Goal: Transaction & Acquisition: Purchase product/service

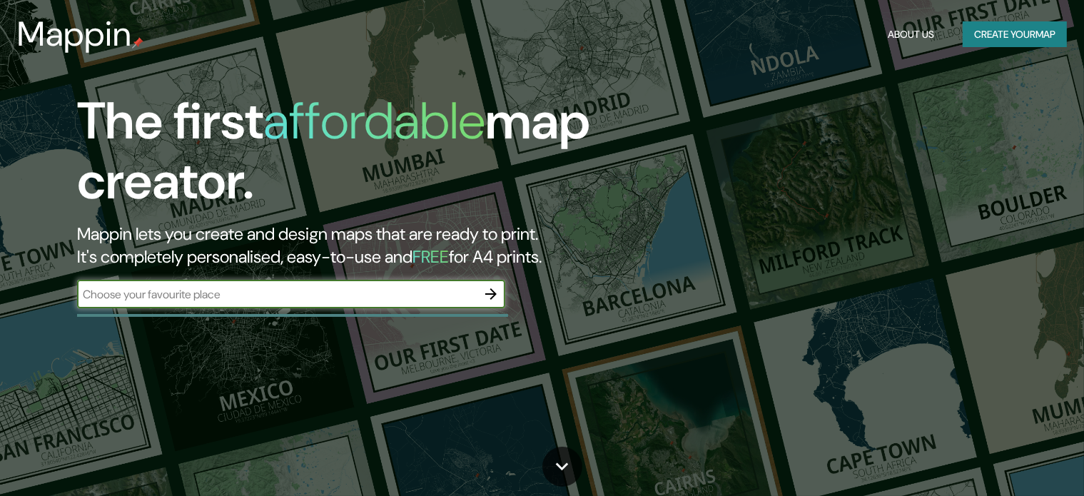
click at [281, 295] on input "text" at bounding box center [277, 294] width 400 height 16
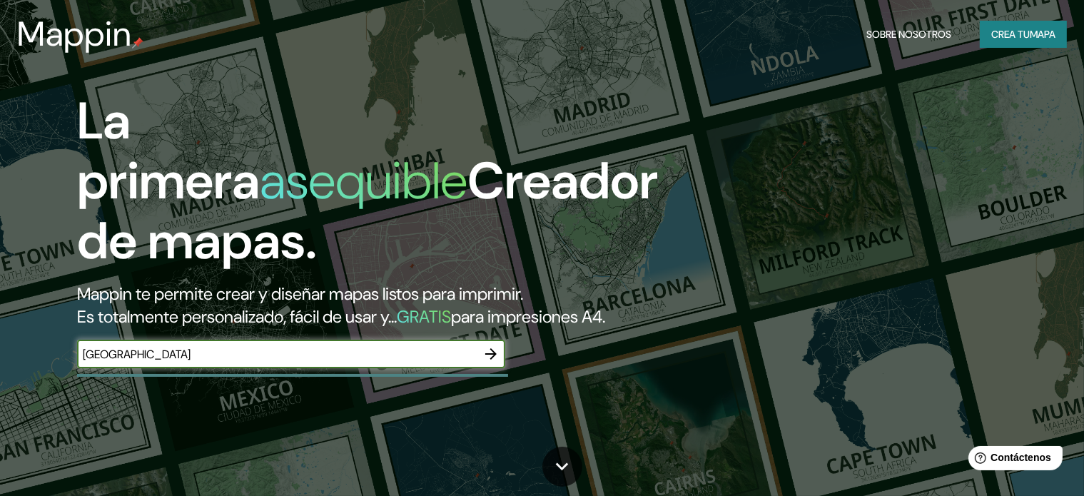
type input "[GEOGRAPHIC_DATA]"
click at [494, 363] on icon "button" at bounding box center [490, 353] width 17 height 17
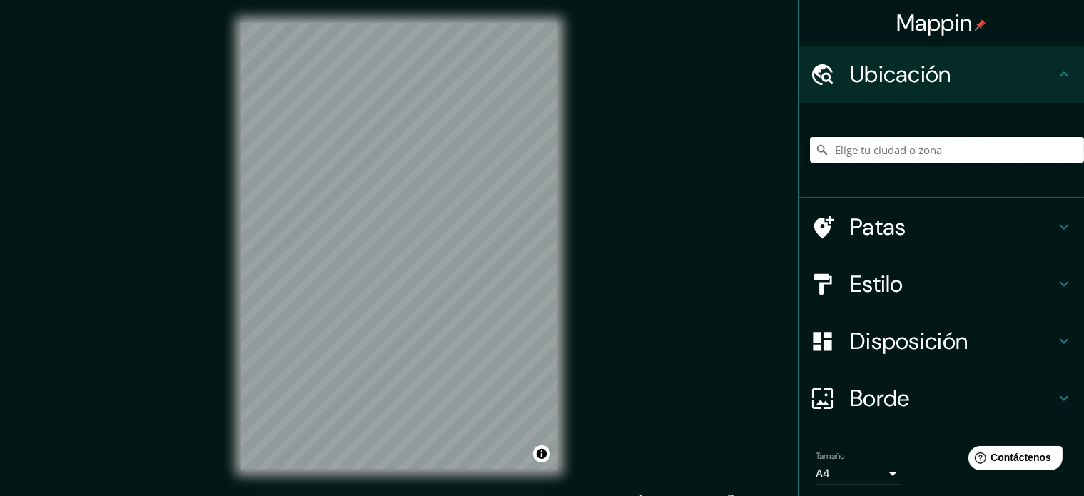
click at [883, 153] on input "Elige tu ciudad o zona" at bounding box center [947, 150] width 274 height 26
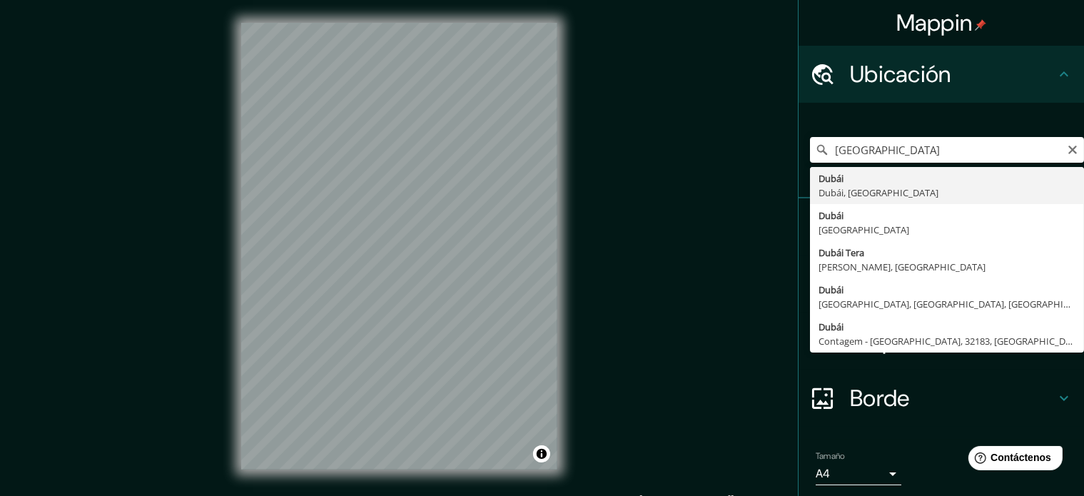
type input "Dubái, [GEOGRAPHIC_DATA], [GEOGRAPHIC_DATA]"
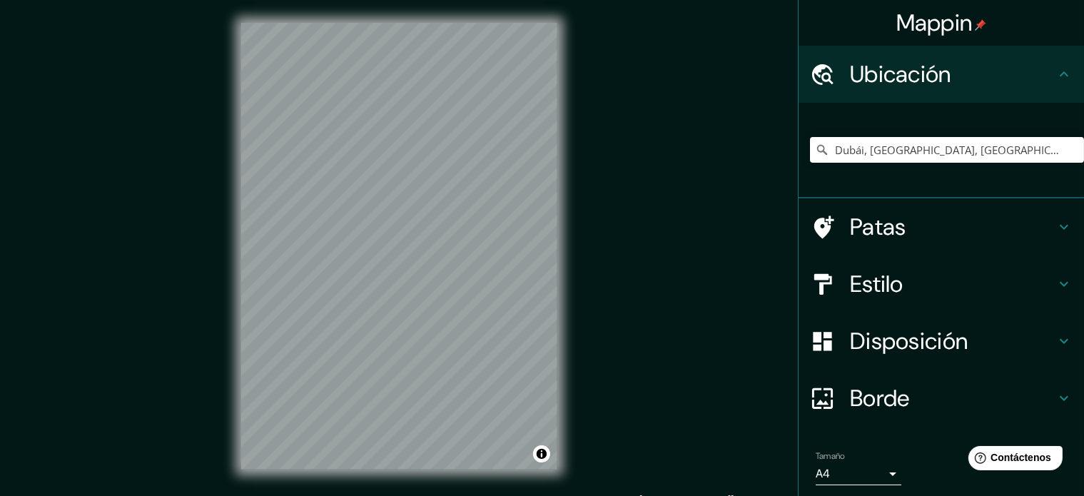
click at [1056, 229] on icon at bounding box center [1064, 226] width 17 height 17
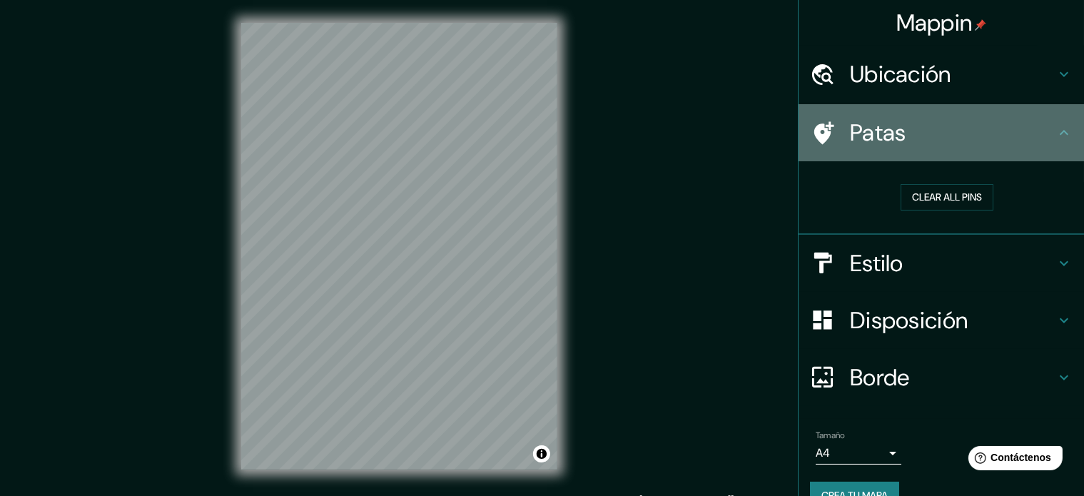
click at [1060, 130] on icon at bounding box center [1064, 132] width 9 height 5
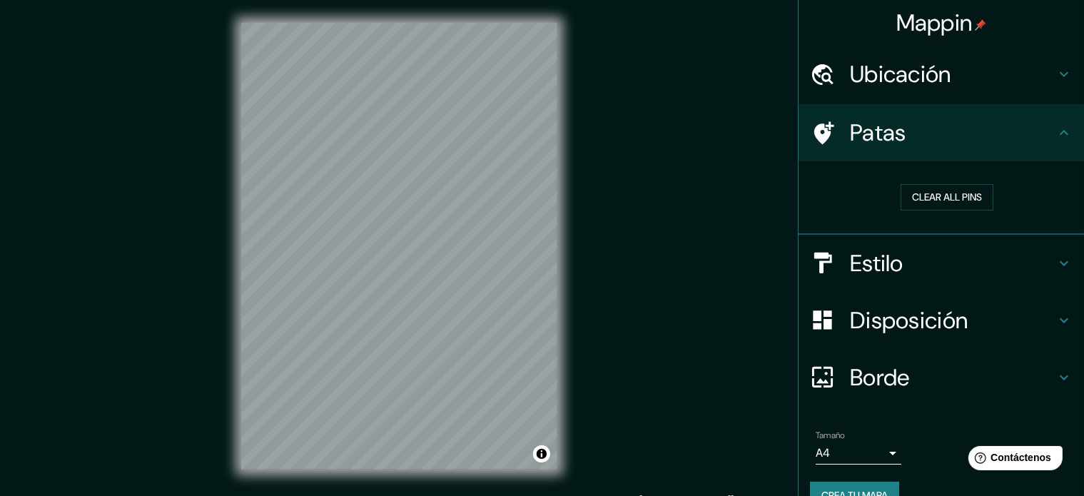
click at [682, 231] on div "Mappin Ubicación [GEOGRAPHIC_DATA], [GEOGRAPHIC_DATA], [GEOGRAPHIC_DATA] Patas …" at bounding box center [542, 257] width 1084 height 515
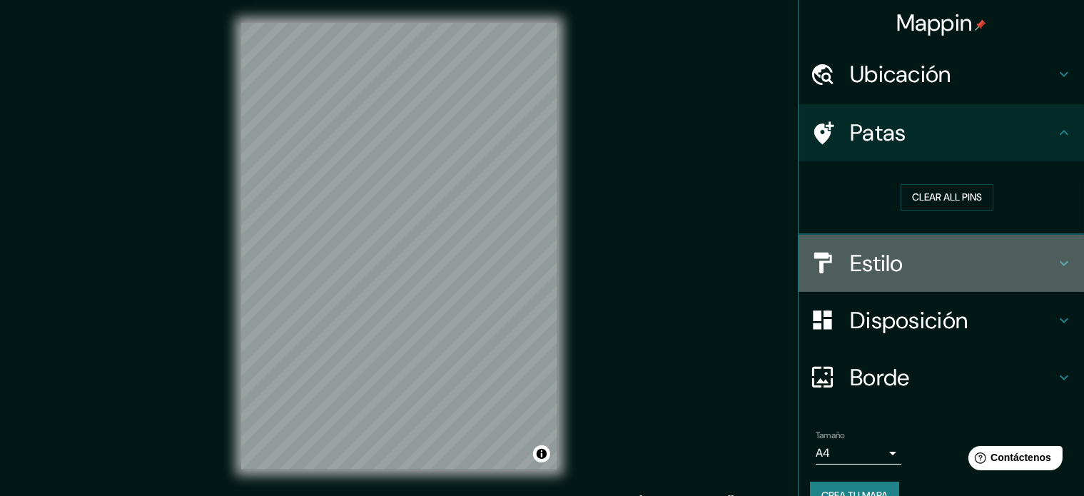
click at [1033, 258] on h4 "Estilo" at bounding box center [953, 263] width 206 height 29
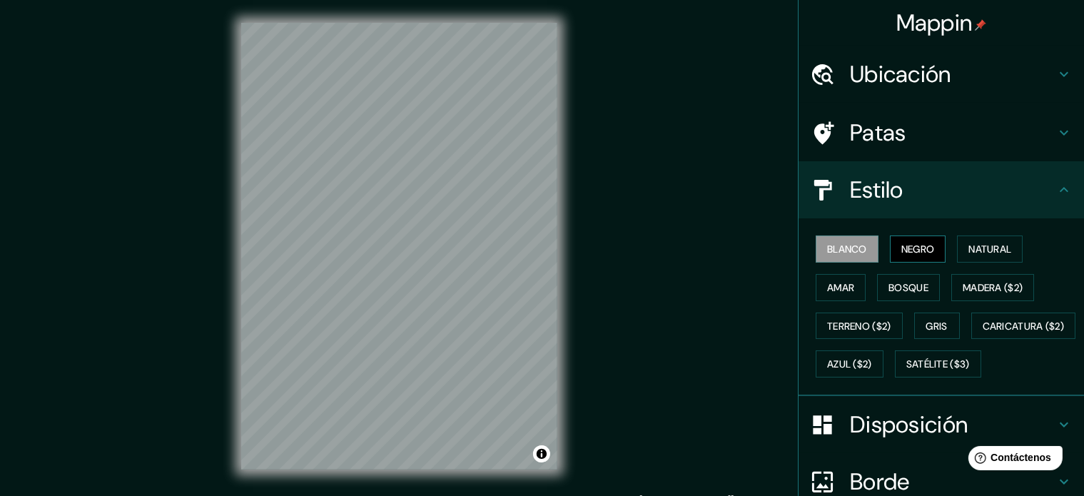
click at [910, 251] on font "Negro" at bounding box center [918, 249] width 34 height 13
click at [979, 255] on font "Natural" at bounding box center [989, 249] width 43 height 19
click at [654, 281] on div "Mappin Ubicación [GEOGRAPHIC_DATA], [GEOGRAPHIC_DATA], [GEOGRAPHIC_DATA] Patas …" at bounding box center [542, 257] width 1084 height 515
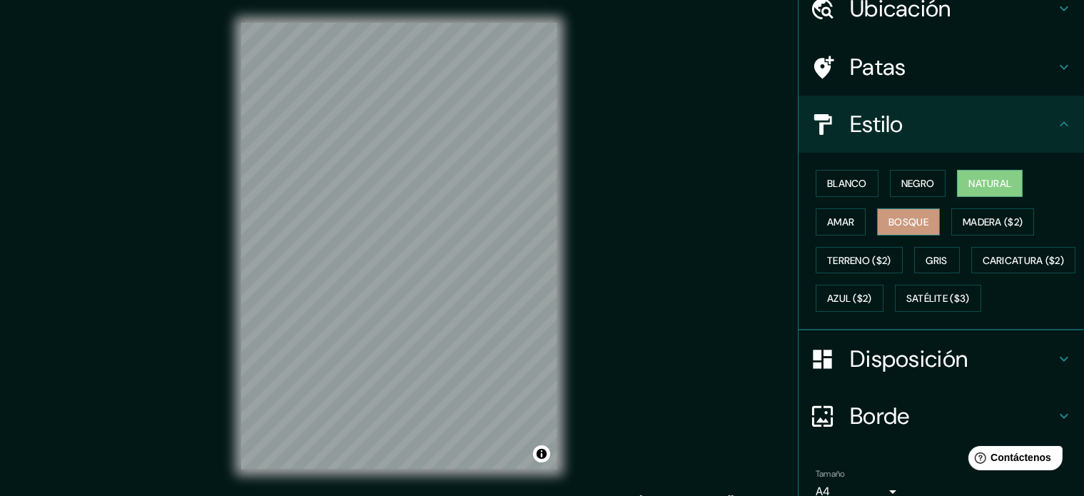
scroll to position [71, 0]
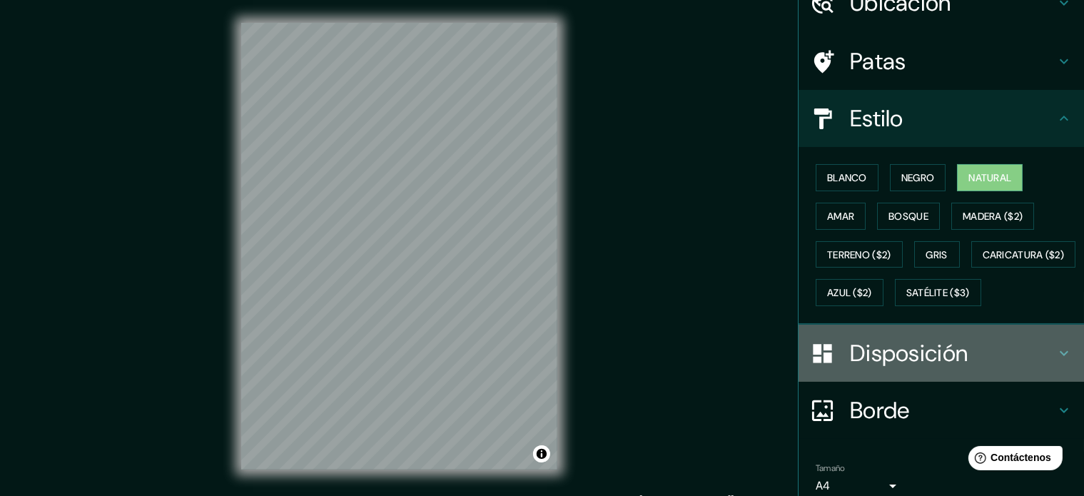
click at [885, 368] on font "Disposición" at bounding box center [909, 353] width 118 height 30
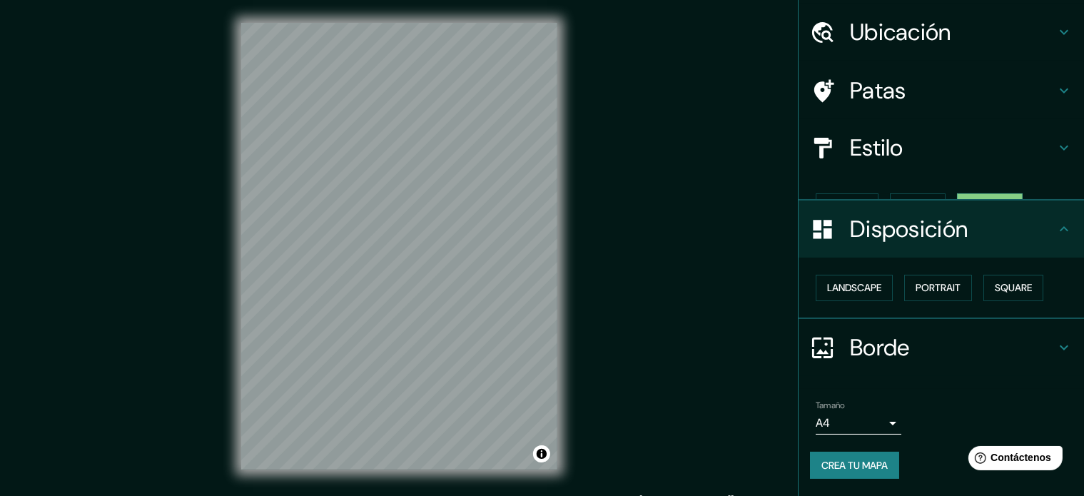
scroll to position [17, 0]
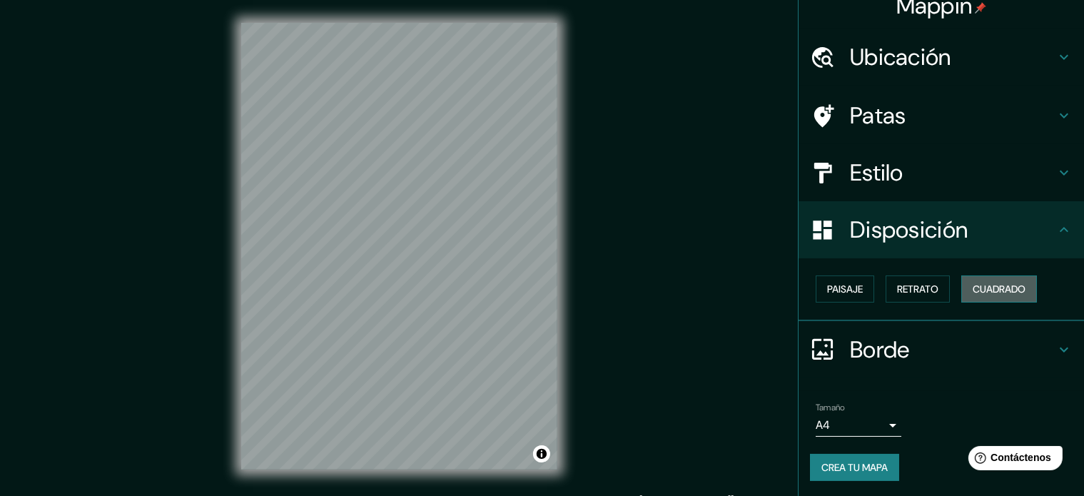
click at [983, 290] on font "Cuadrado" at bounding box center [999, 289] width 53 height 13
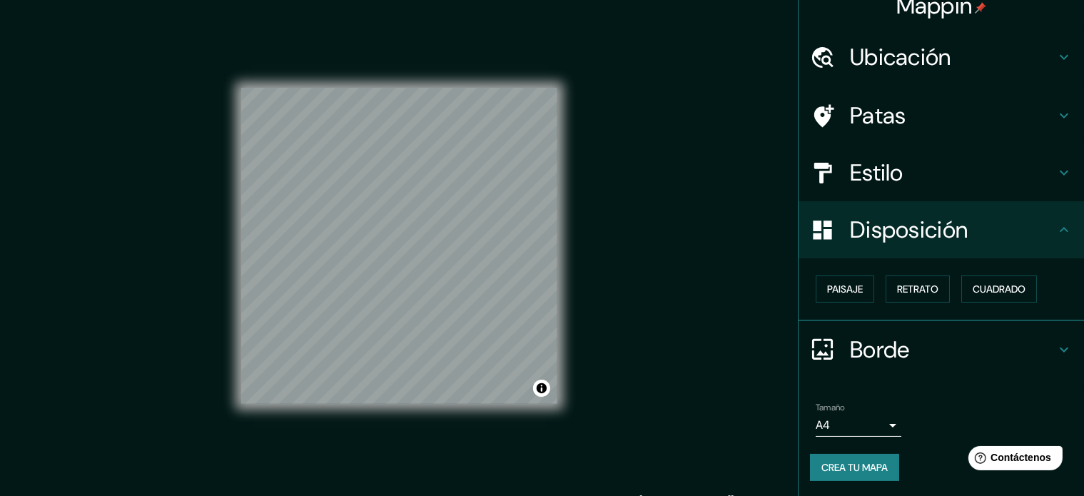
click at [873, 289] on div "Paisaje Retrato Cuadrado" at bounding box center [947, 289] width 274 height 39
click at [897, 288] on font "Retrato" at bounding box center [917, 289] width 41 height 13
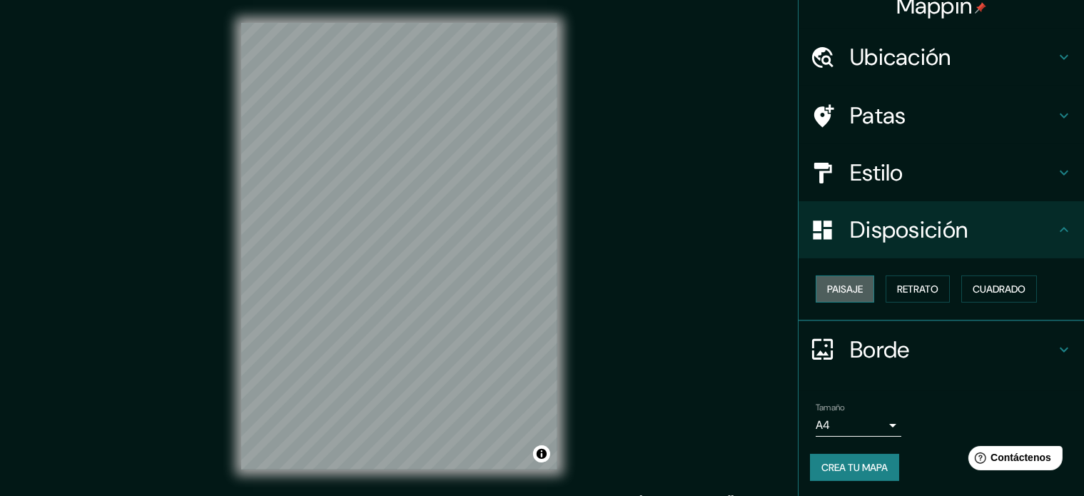
click at [855, 288] on button "Paisaje" at bounding box center [845, 288] width 59 height 27
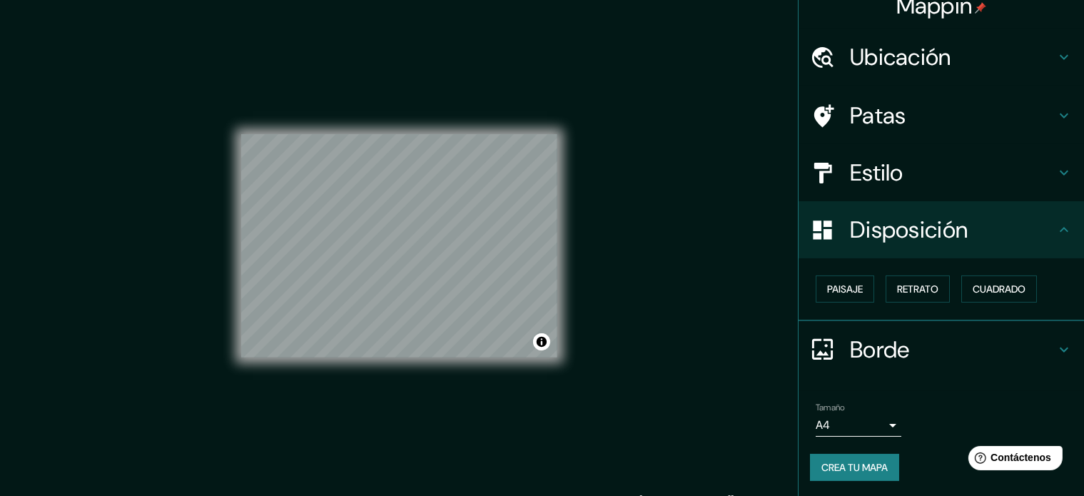
scroll to position [19, 0]
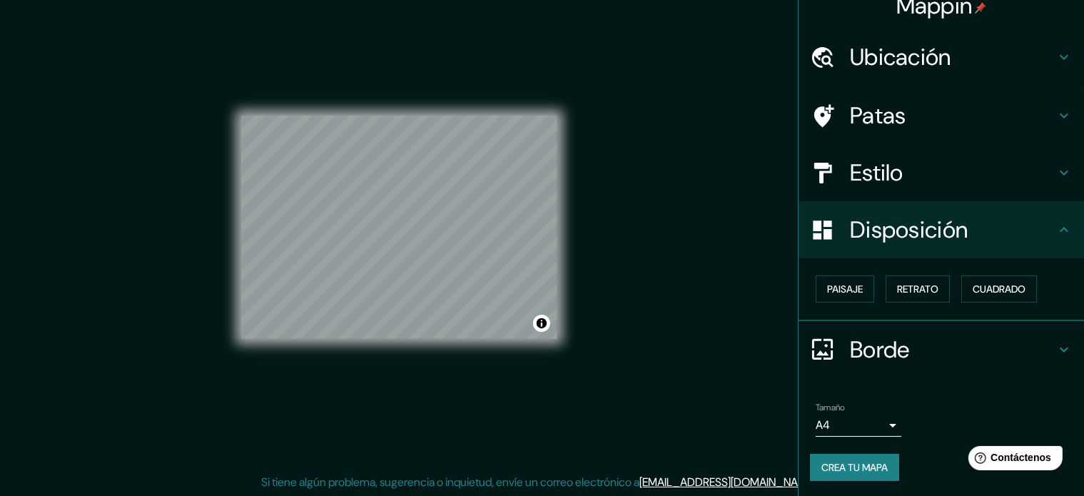
click at [637, 335] on div "Mappin Ubicación [GEOGRAPHIC_DATA], [GEOGRAPHIC_DATA], [GEOGRAPHIC_DATA] Patas …" at bounding box center [542, 238] width 1084 height 515
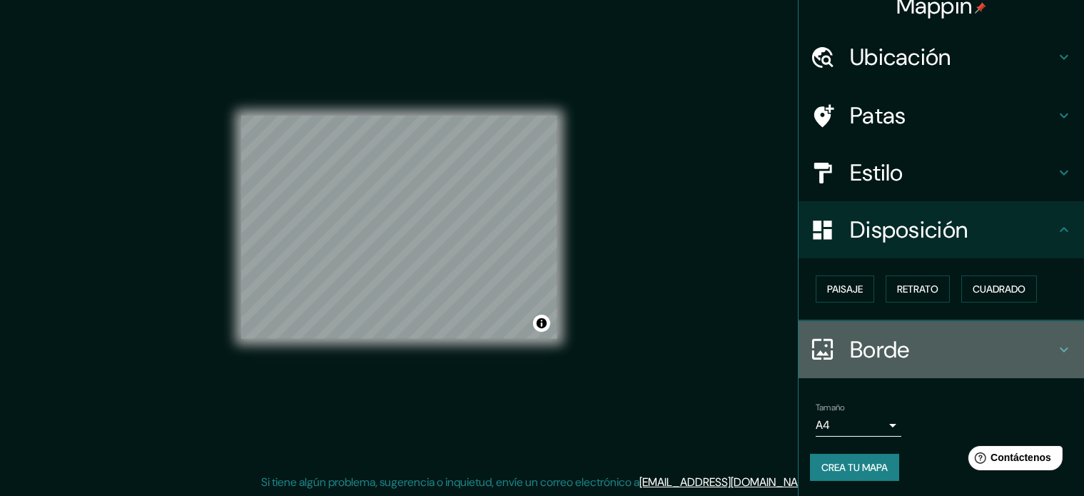
click at [1056, 348] on icon at bounding box center [1064, 349] width 17 height 17
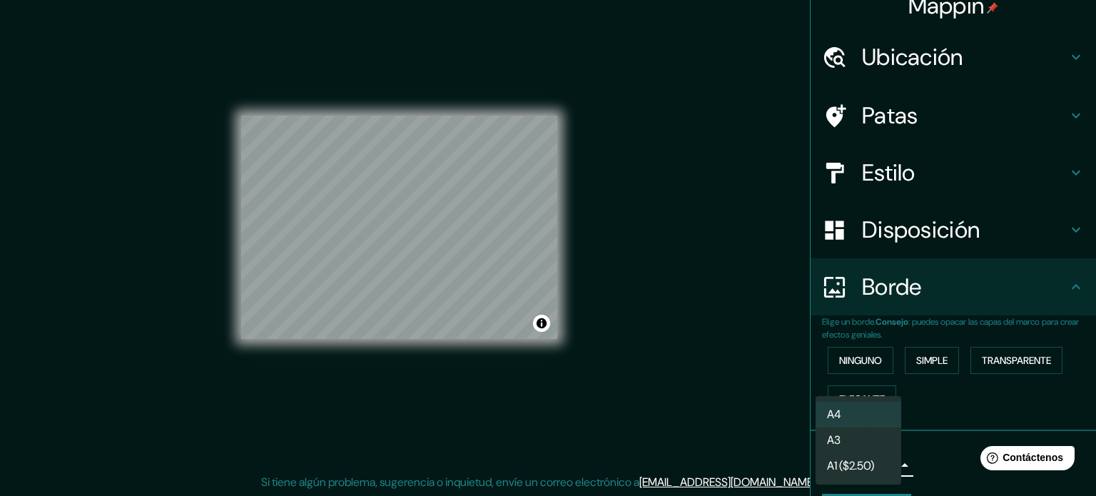
click at [881, 467] on body "Mappin Ubicación [GEOGRAPHIC_DATA], [GEOGRAPHIC_DATA], [GEOGRAPHIC_DATA] Patas …" at bounding box center [548, 229] width 1096 height 496
click at [865, 436] on li "A3" at bounding box center [859, 441] width 86 height 26
type input "a4"
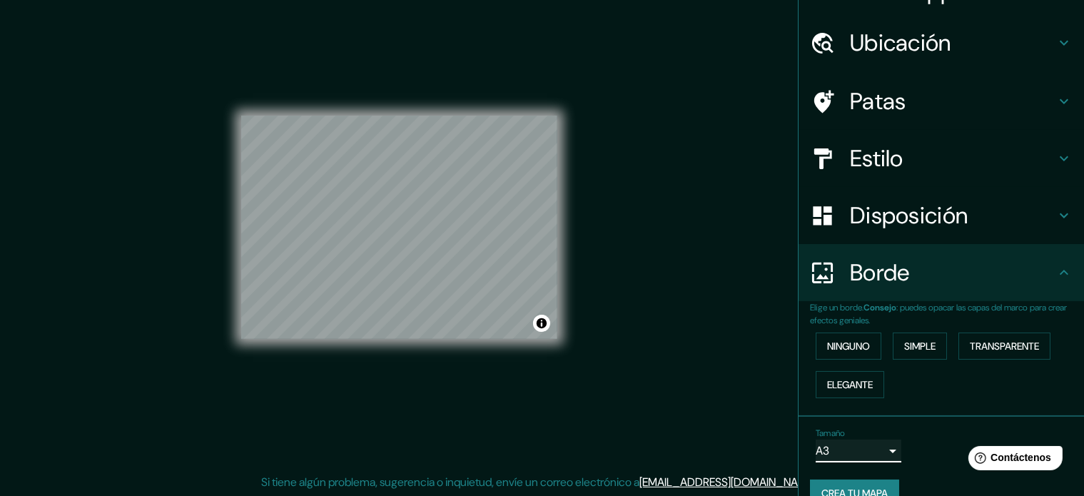
scroll to position [57, 0]
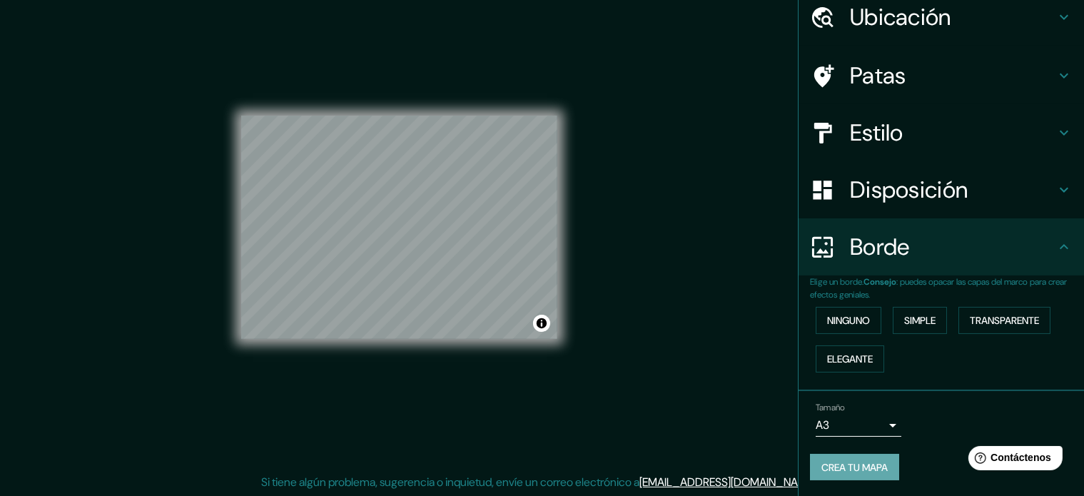
click at [843, 462] on font "Crea tu mapa" at bounding box center [854, 467] width 66 height 13
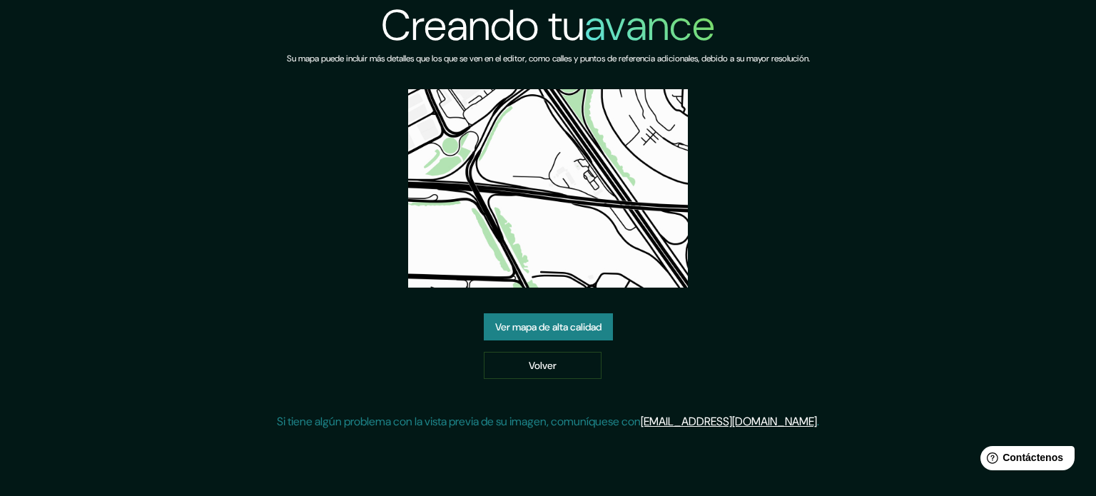
click at [570, 329] on font "Ver mapa de alta calidad" at bounding box center [548, 326] width 106 height 13
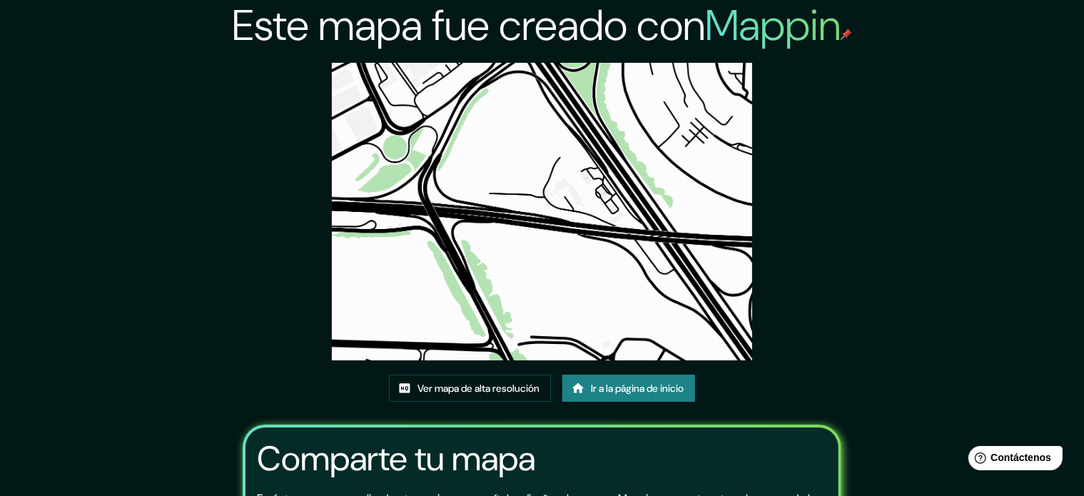
click at [968, 124] on div "Este mapa fue creado con Mappin Ver mapa de alta resolución Ir a la página de i…" at bounding box center [542, 328] width 1084 height 657
